Goal: Task Accomplishment & Management: Use online tool/utility

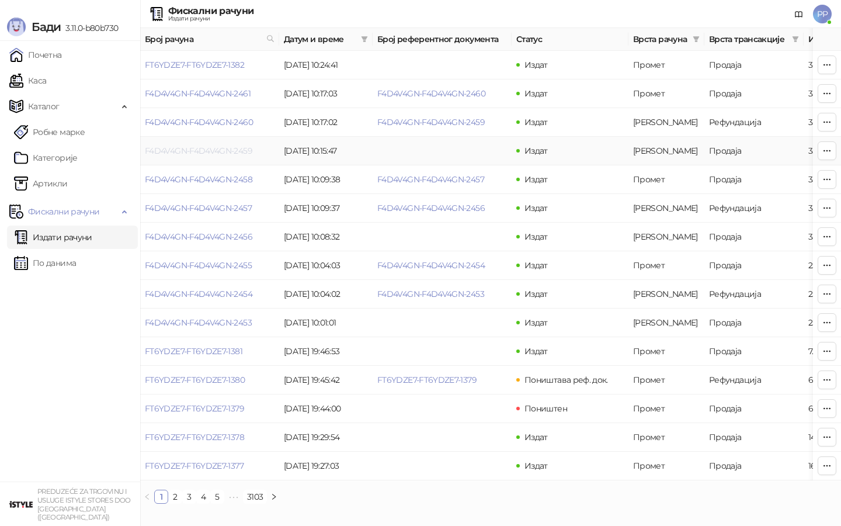
click at [205, 153] on link "F4D4V4GN-F4D4V4GN-2459" at bounding box center [198, 150] width 107 height 11
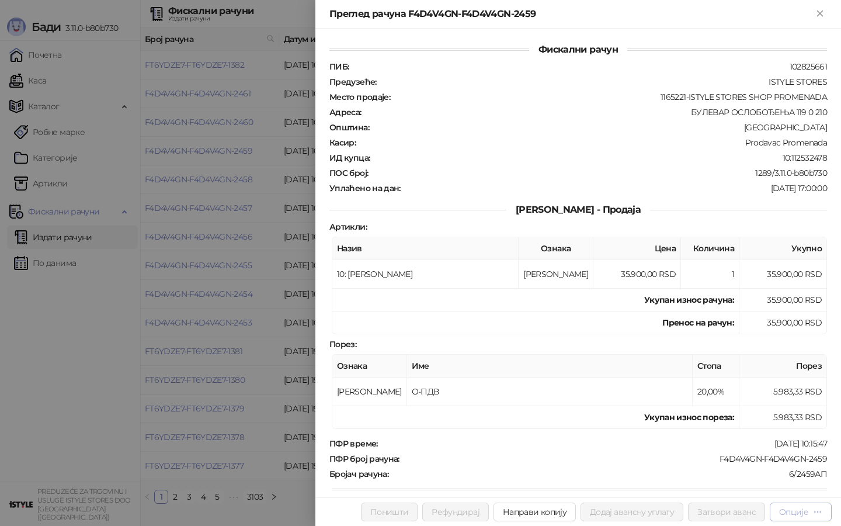
click at [795, 511] on div "Опције" at bounding box center [793, 511] width 29 height 11
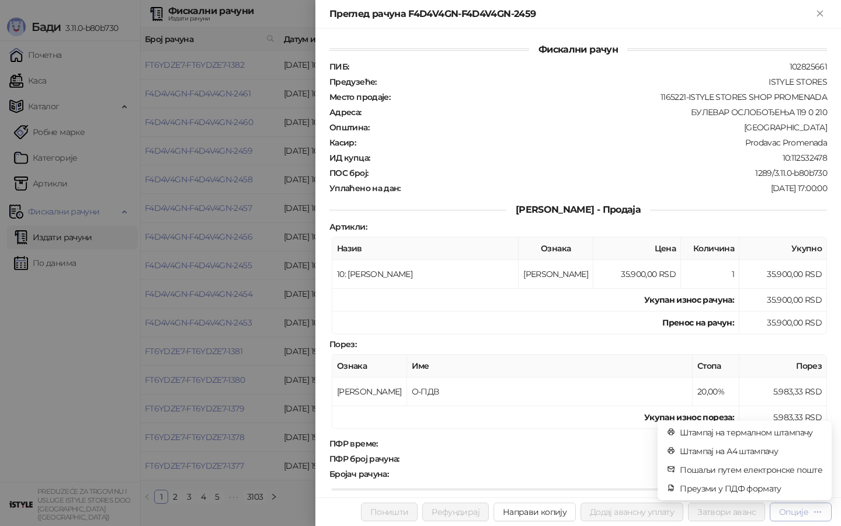
click at [791, 514] on div "Опције" at bounding box center [793, 511] width 29 height 11
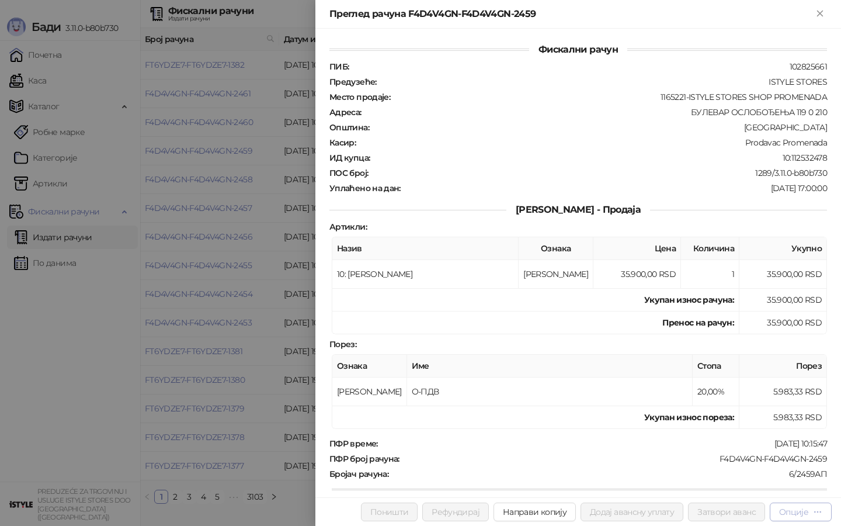
click at [791, 514] on div "Опције" at bounding box center [793, 511] width 29 height 11
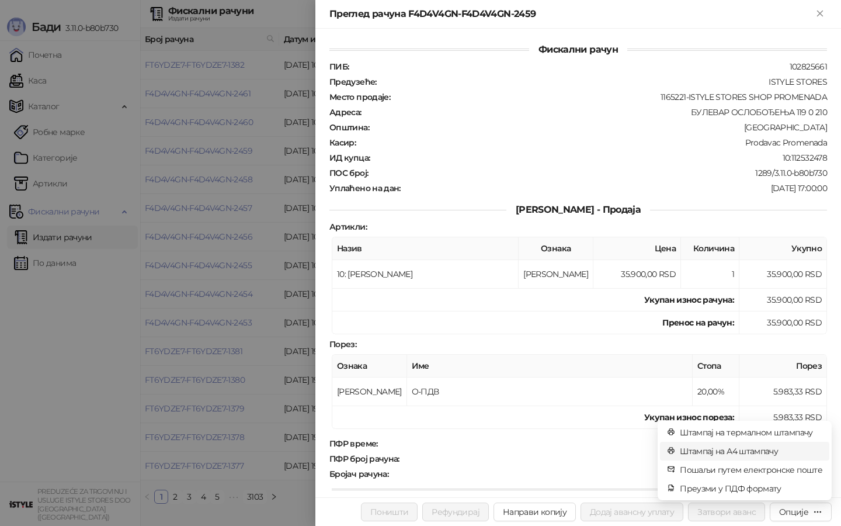
click at [731, 448] on span "Штампај на А4 штампачу" at bounding box center [751, 450] width 142 height 13
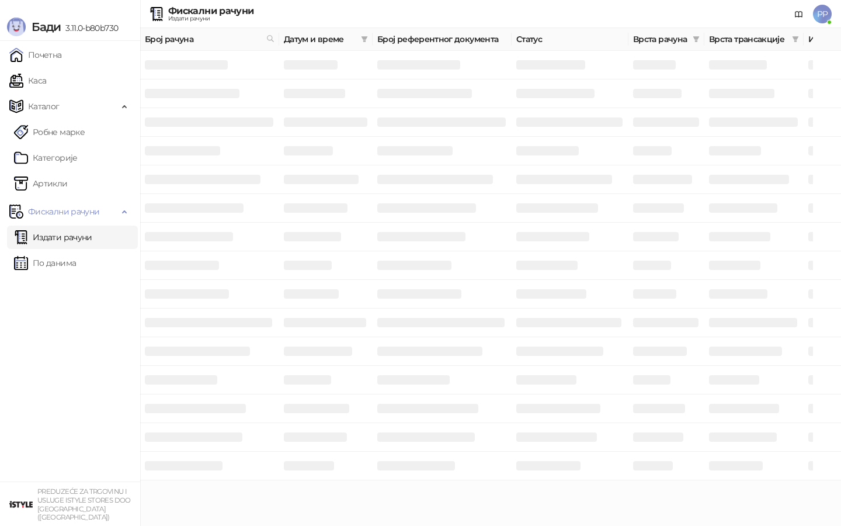
click at [230, 218] on td at bounding box center [209, 208] width 139 height 29
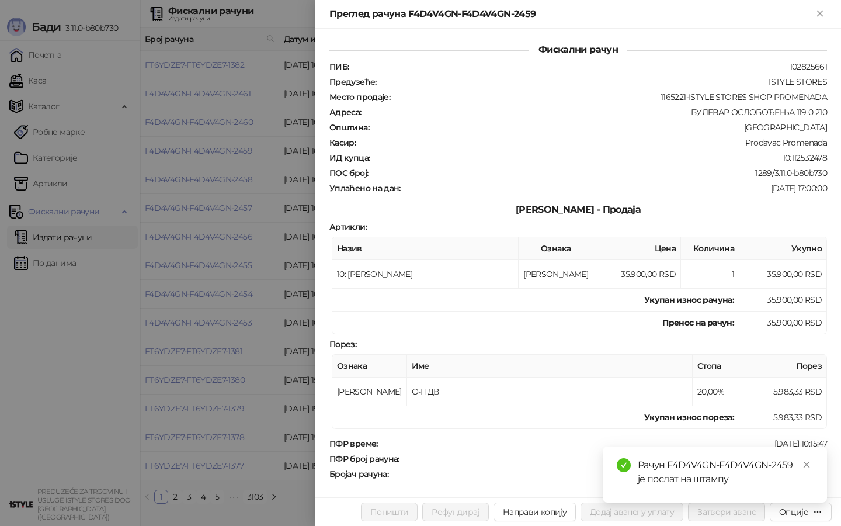
click at [75, 242] on div at bounding box center [420, 263] width 841 height 526
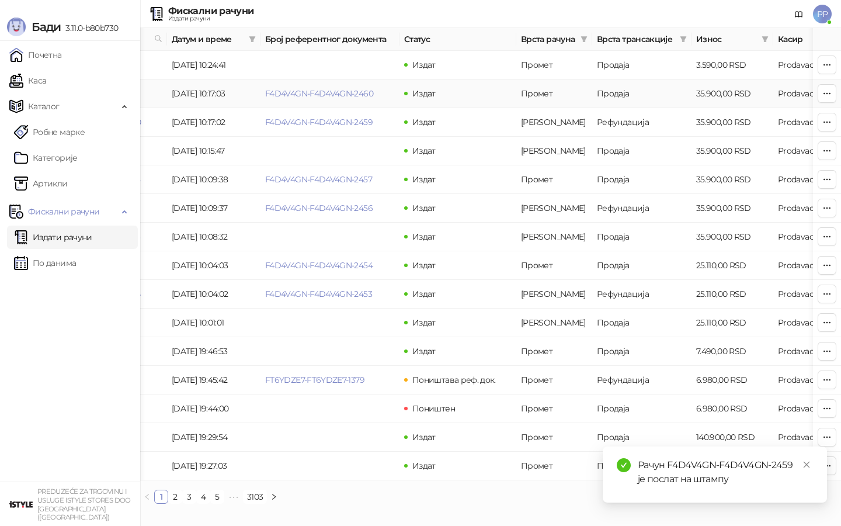
scroll to position [0, 54]
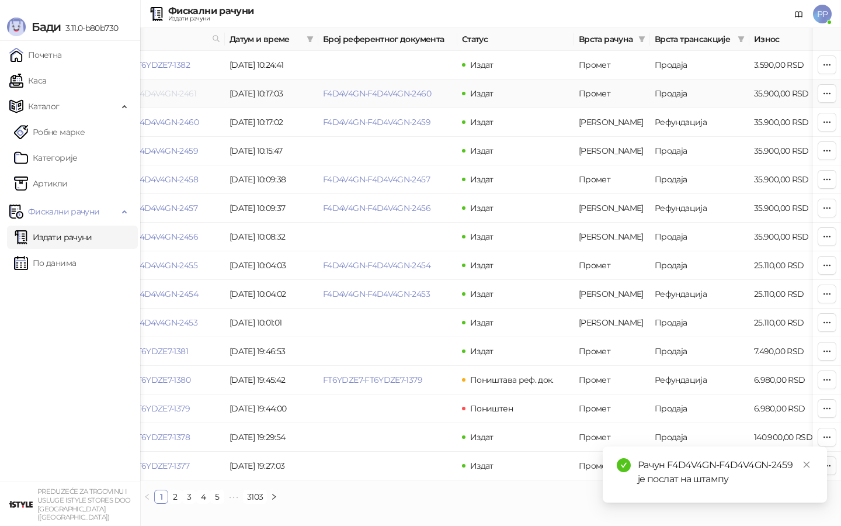
click at [171, 94] on link "F4D4V4GN-F4D4V4GN-2461" at bounding box center [144, 93] width 106 height 11
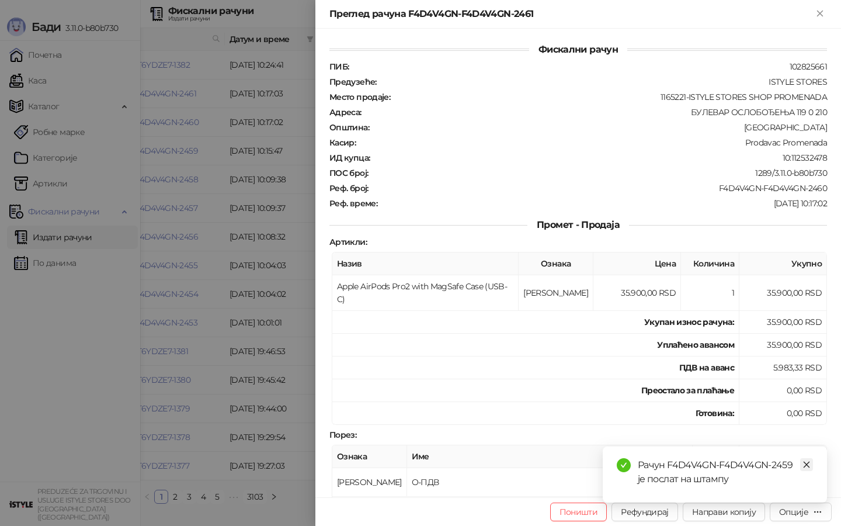
click at [806, 468] on icon "close" at bounding box center [806, 464] width 8 height 8
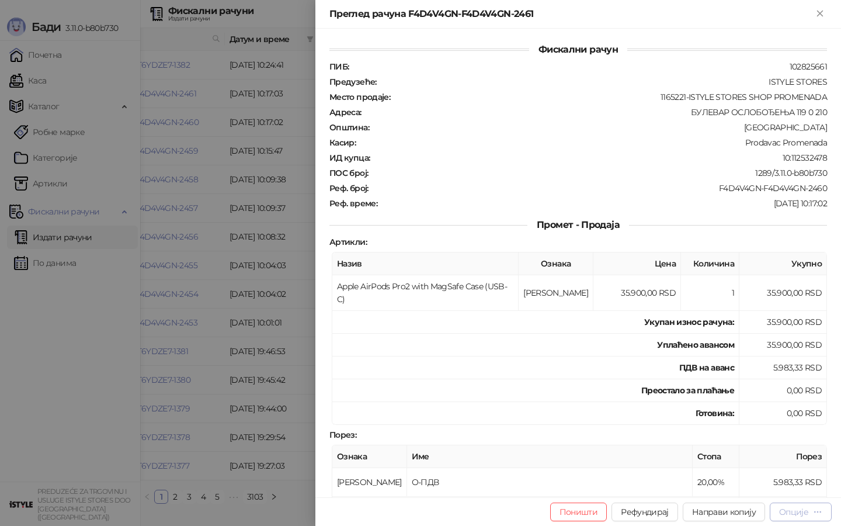
click at [793, 509] on div "Опције" at bounding box center [793, 511] width 29 height 11
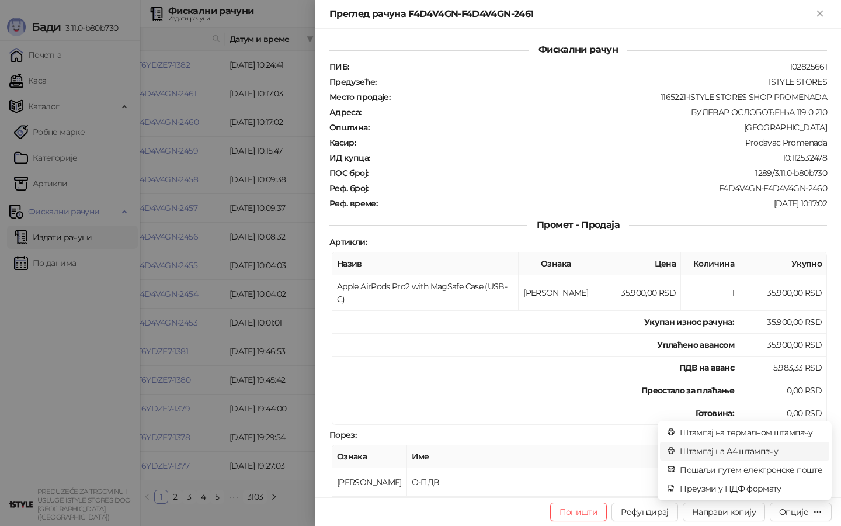
click at [720, 445] on span "Штампај на А4 штампачу" at bounding box center [751, 450] width 142 height 13
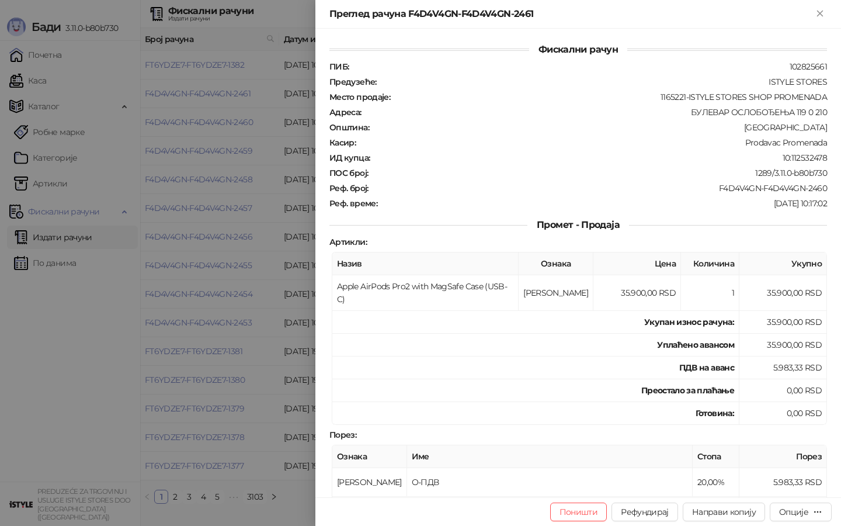
click at [83, 327] on div at bounding box center [420, 263] width 841 height 526
